Goal: Register for event/course

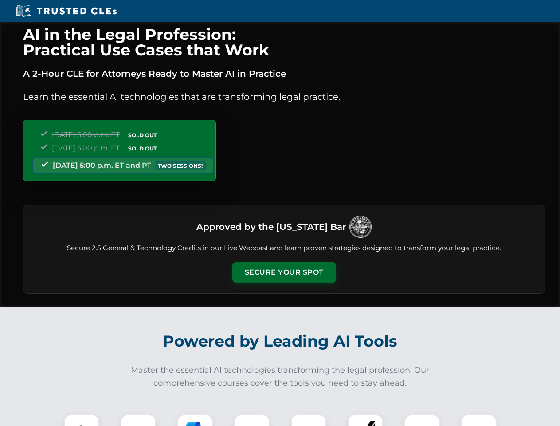
click at [284, 272] on button "Secure Your Spot" at bounding box center [284, 272] width 104 height 20
click at [82, 420] on img at bounding box center [82, 432] width 26 height 26
click at [138, 420] on div at bounding box center [138, 431] width 35 height 35
